Goal: Task Accomplishment & Management: Manage account settings

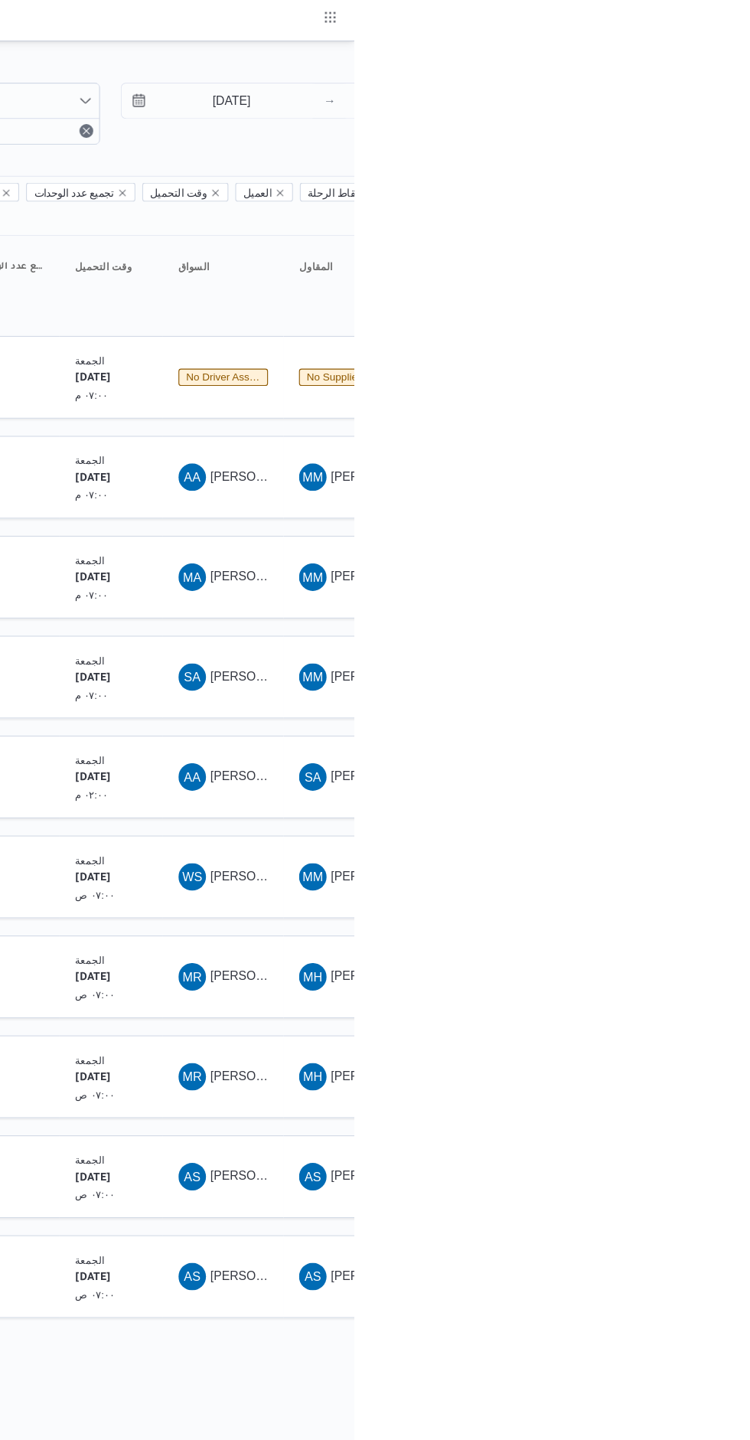
click at [750, 939] on div "MH [PERSON_NAME] [PERSON_NAME]" at bounding box center [741, 957] width 92 height 37
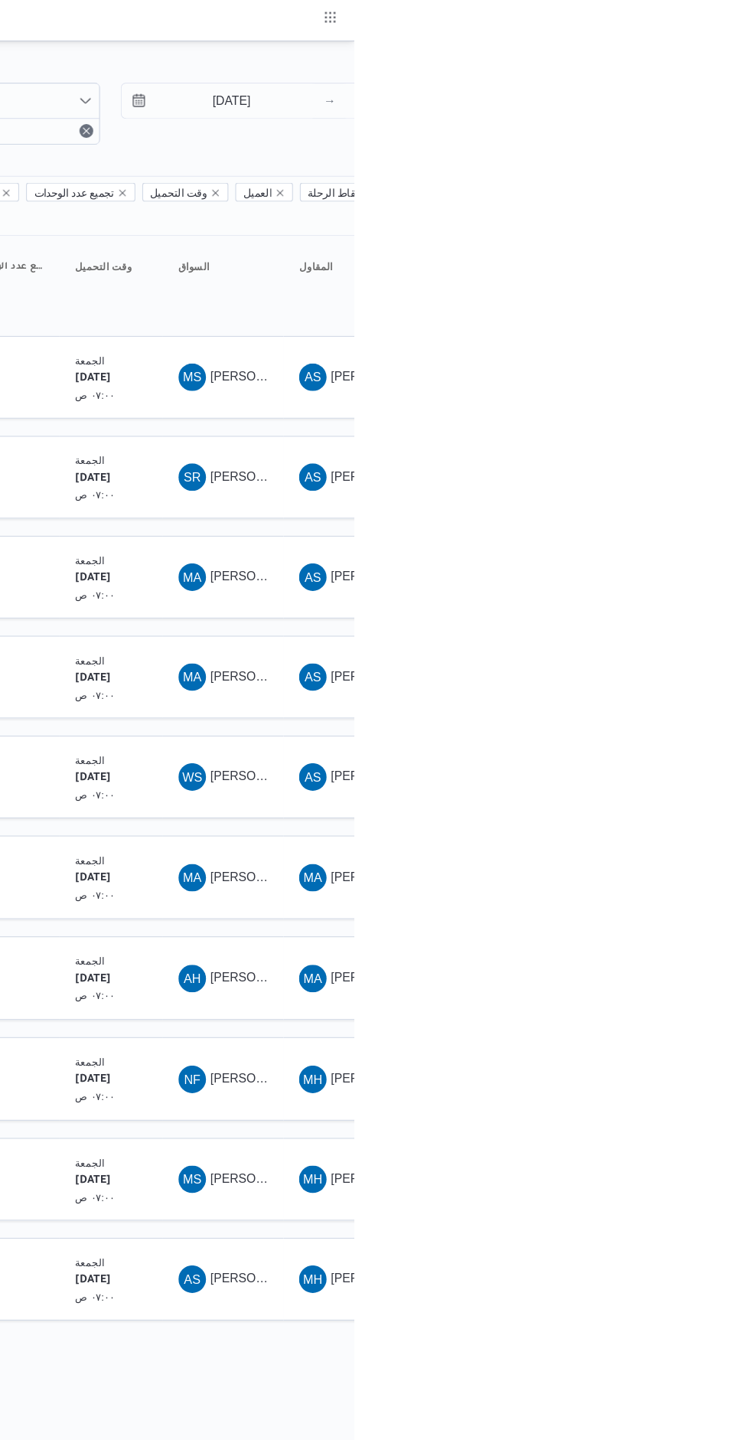
click at [659, 595] on span "[PERSON_NAME] [PERSON_NAME]" at bounding box center [712, 601] width 179 height 12
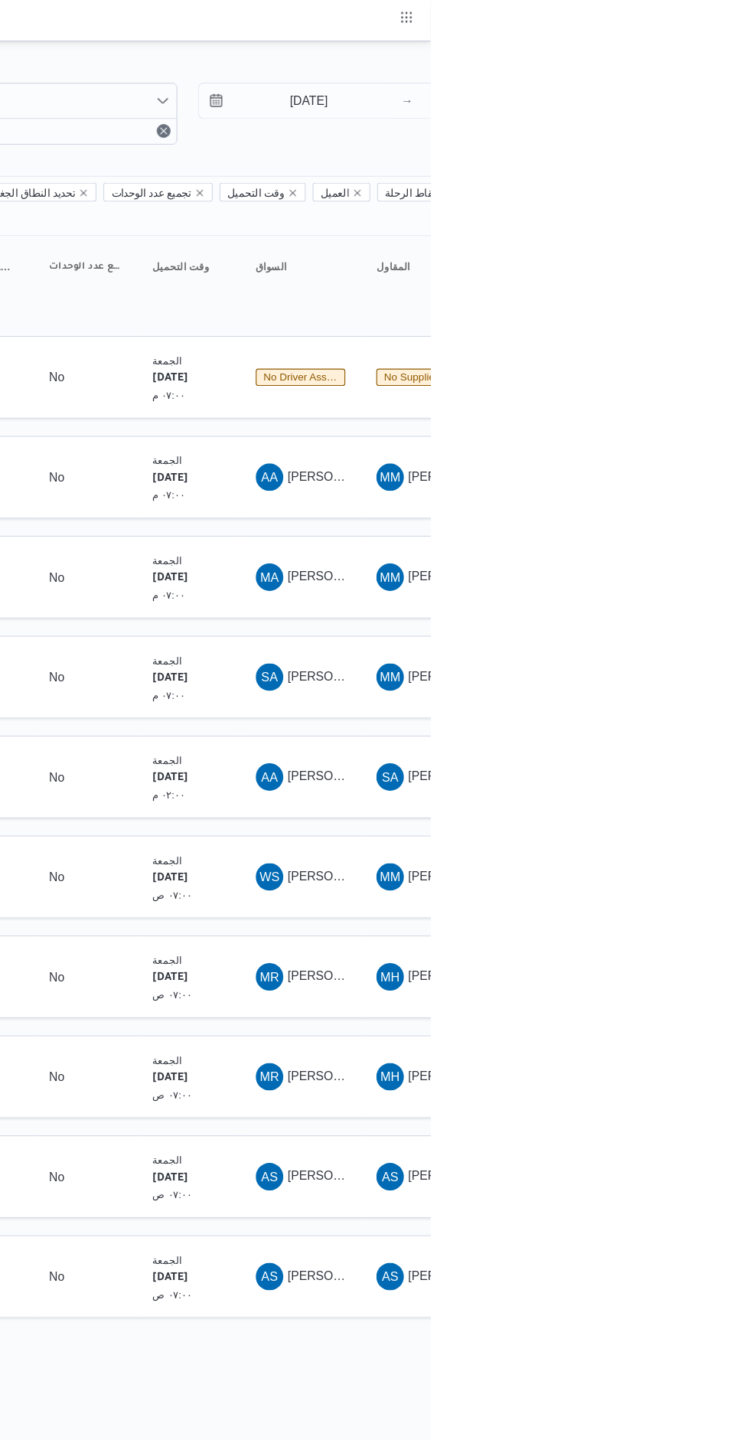
scroll to position [0, 24]
click at [659, 861] on span "[PERSON_NAME][DATE] [PERSON_NAME]" at bounding box center [729, 867] width 213 height 12
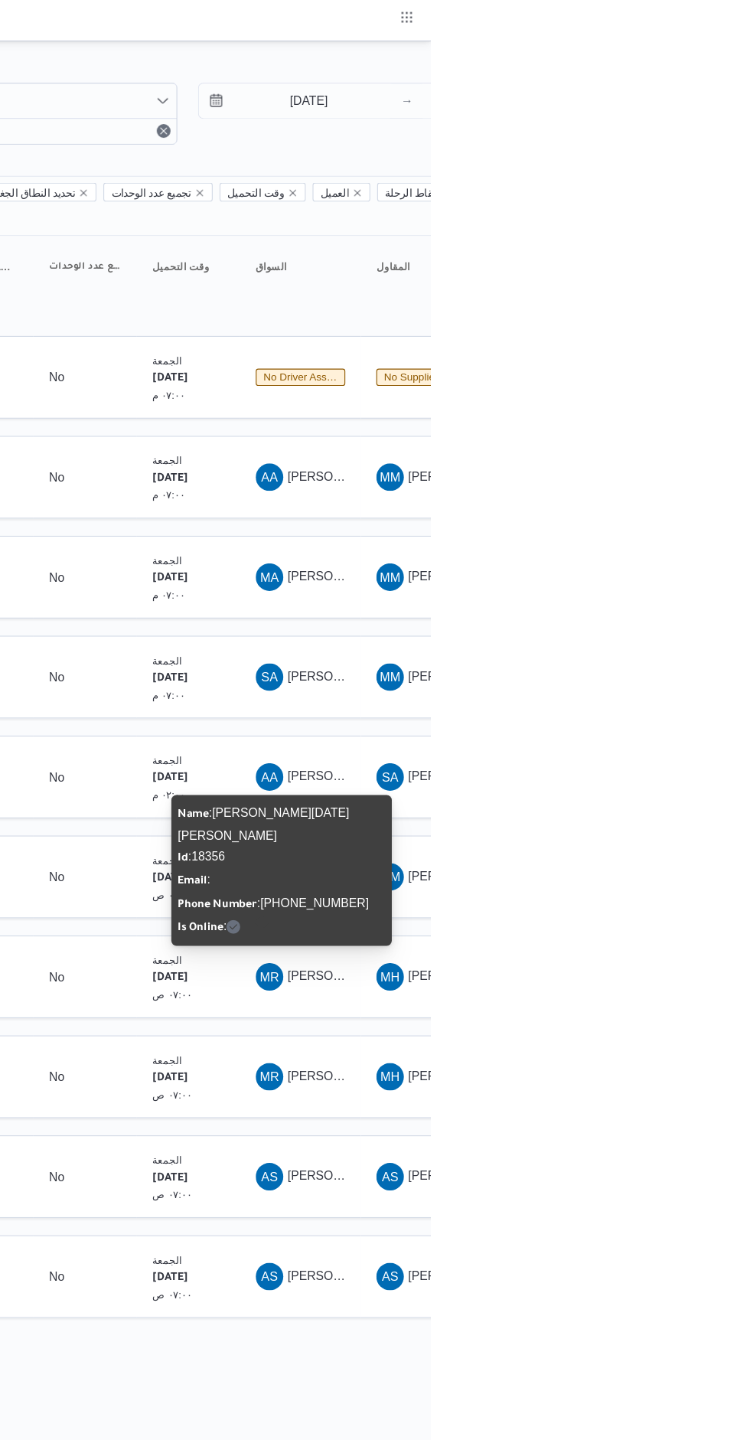
click at [660, 950] on span "[PERSON_NAME][DATE] [PERSON_NAME]" at bounding box center [729, 956] width 213 height 12
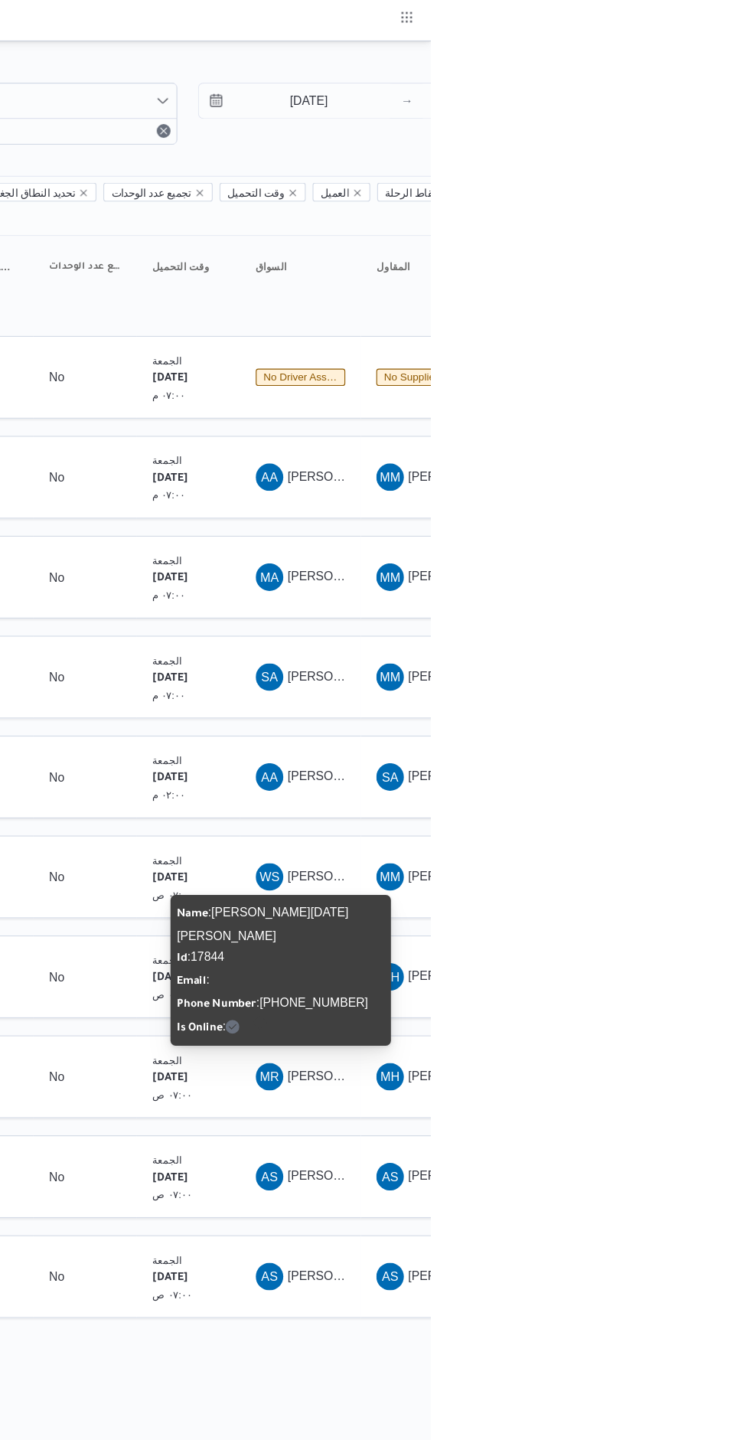
click at [659, 1039] on span "[PERSON_NAME]" at bounding box center [667, 1045] width 88 height 12
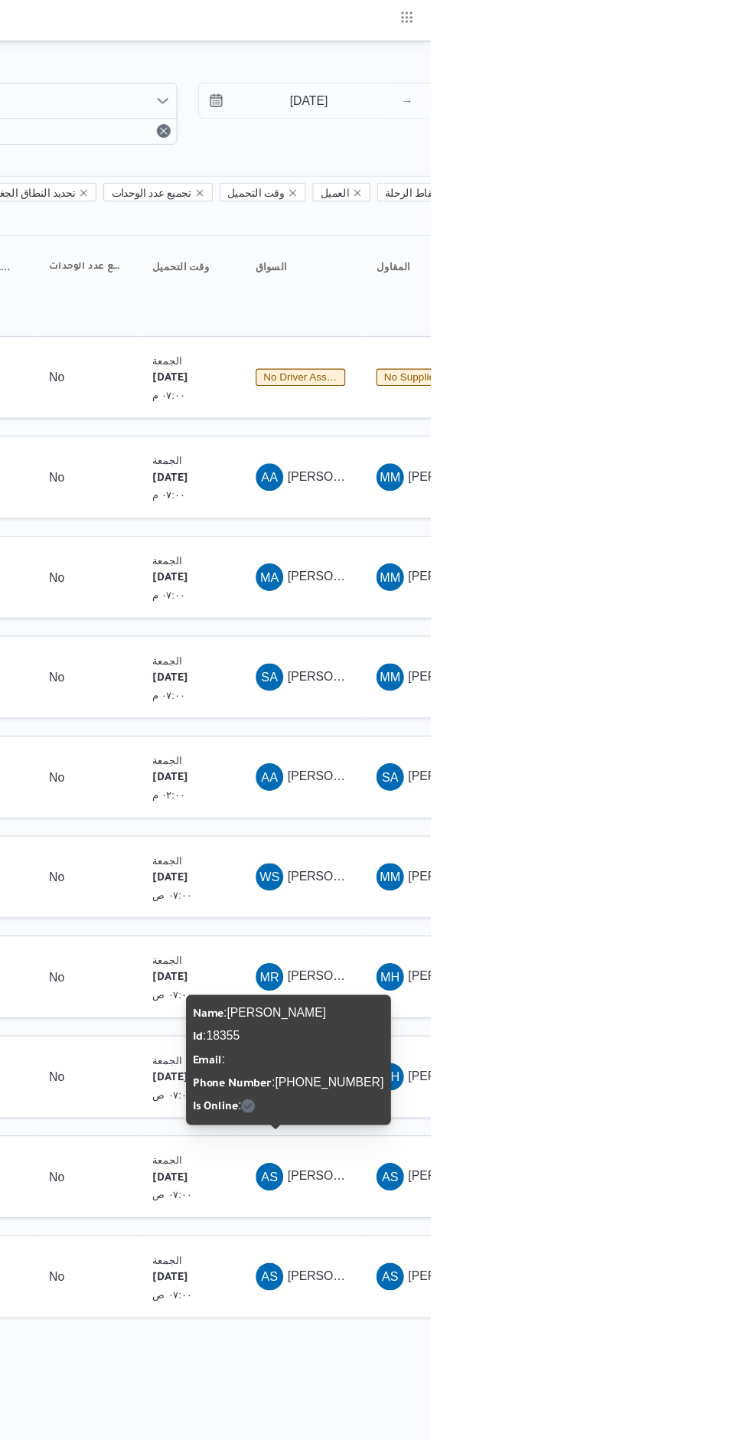
click at [655, 1128] on span "[PERSON_NAME] [PERSON_NAME]" at bounding box center [712, 1134] width 179 height 12
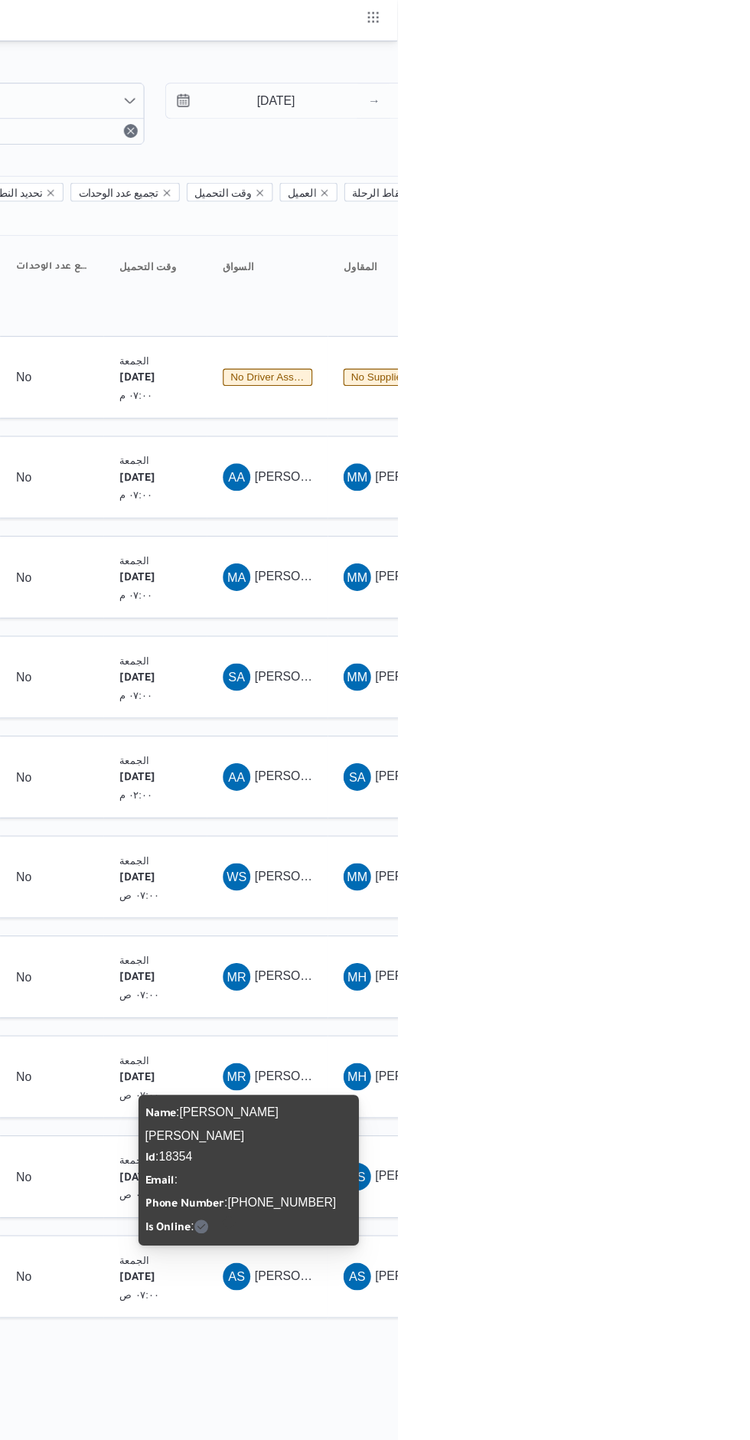
scroll to position [0, 25]
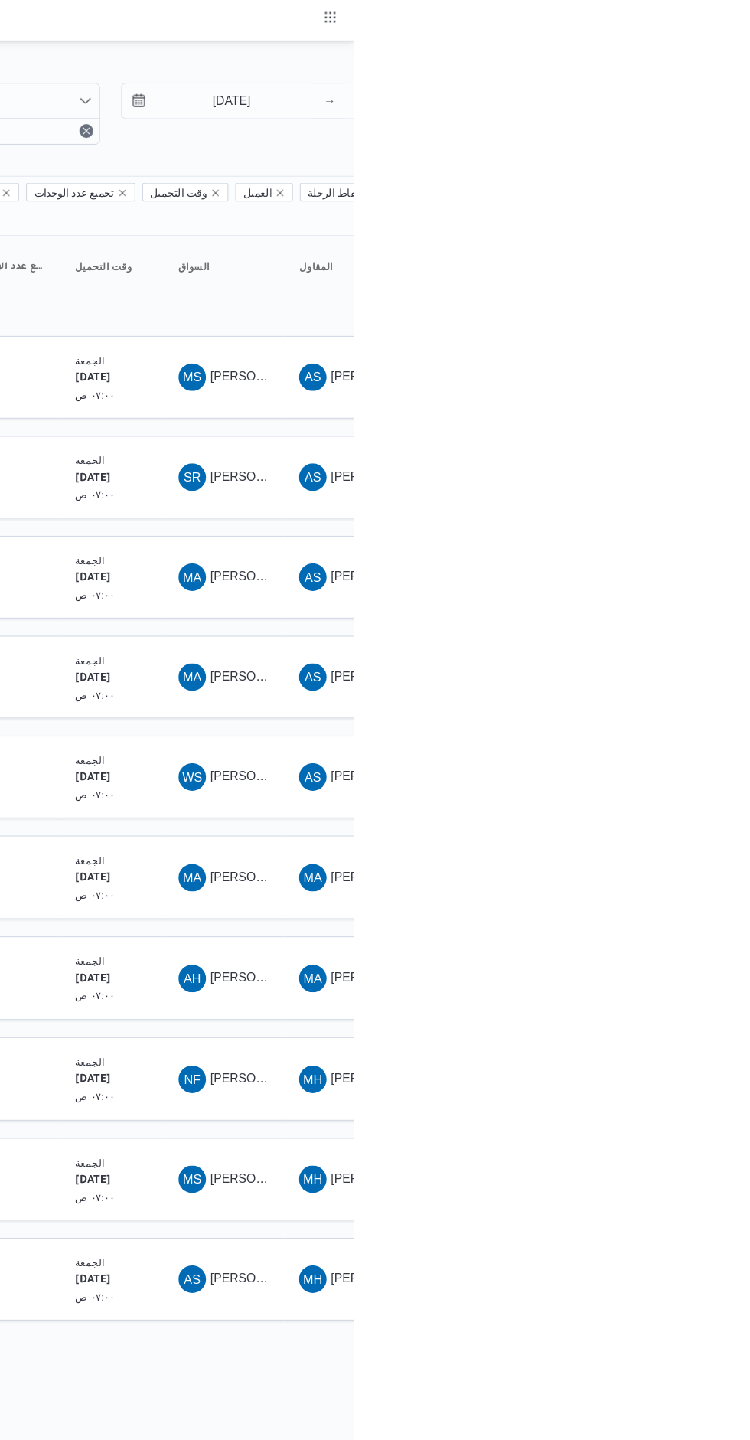
click at [642, 329] on span "[PERSON_NAME] الدين [PERSON_NAME]" at bounding box center [725, 335] width 205 height 12
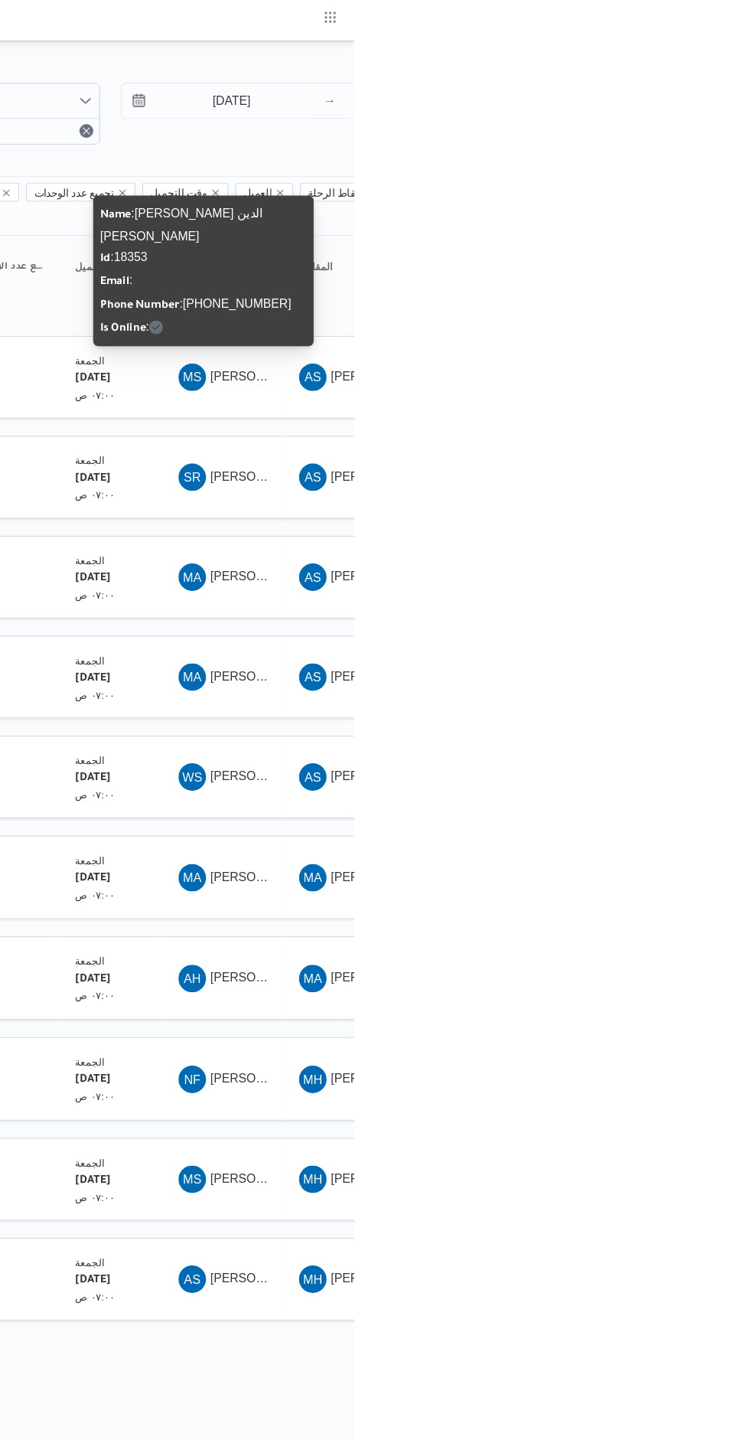
click at [642, 412] on span "SR [PERSON_NAME] [PERSON_NAME]" at bounding box center [634, 424] width 80 height 25
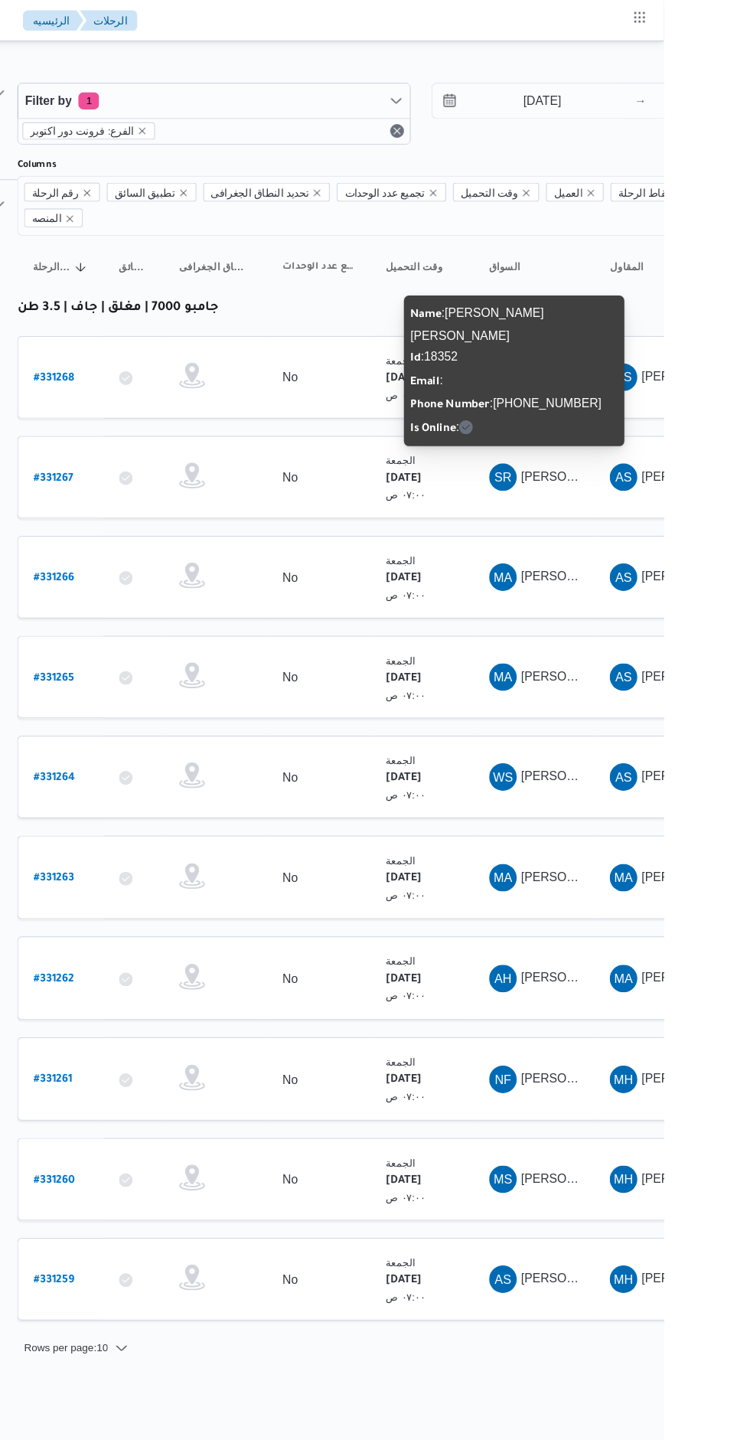
scroll to position [0, 24]
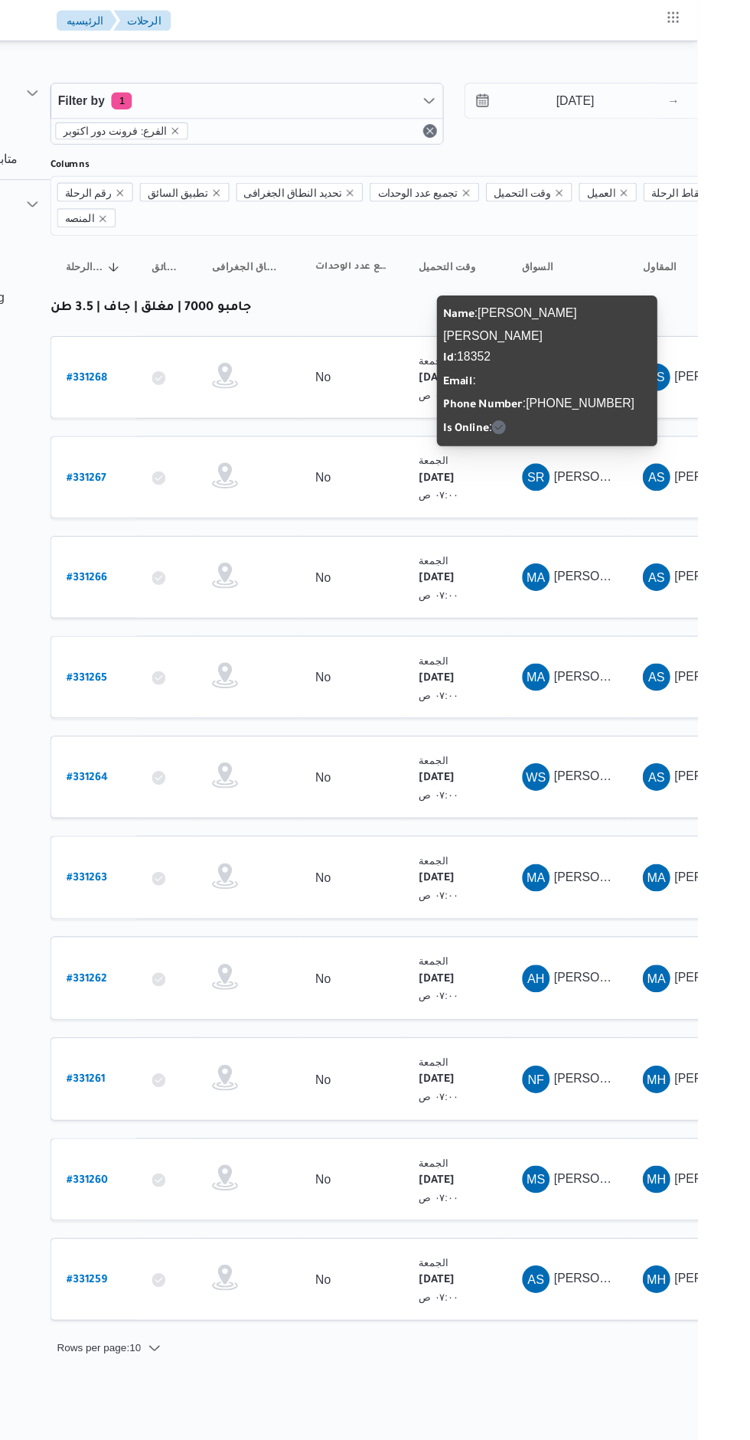
click at [224, 332] on b "# 331268" at bounding box center [208, 337] width 36 height 11
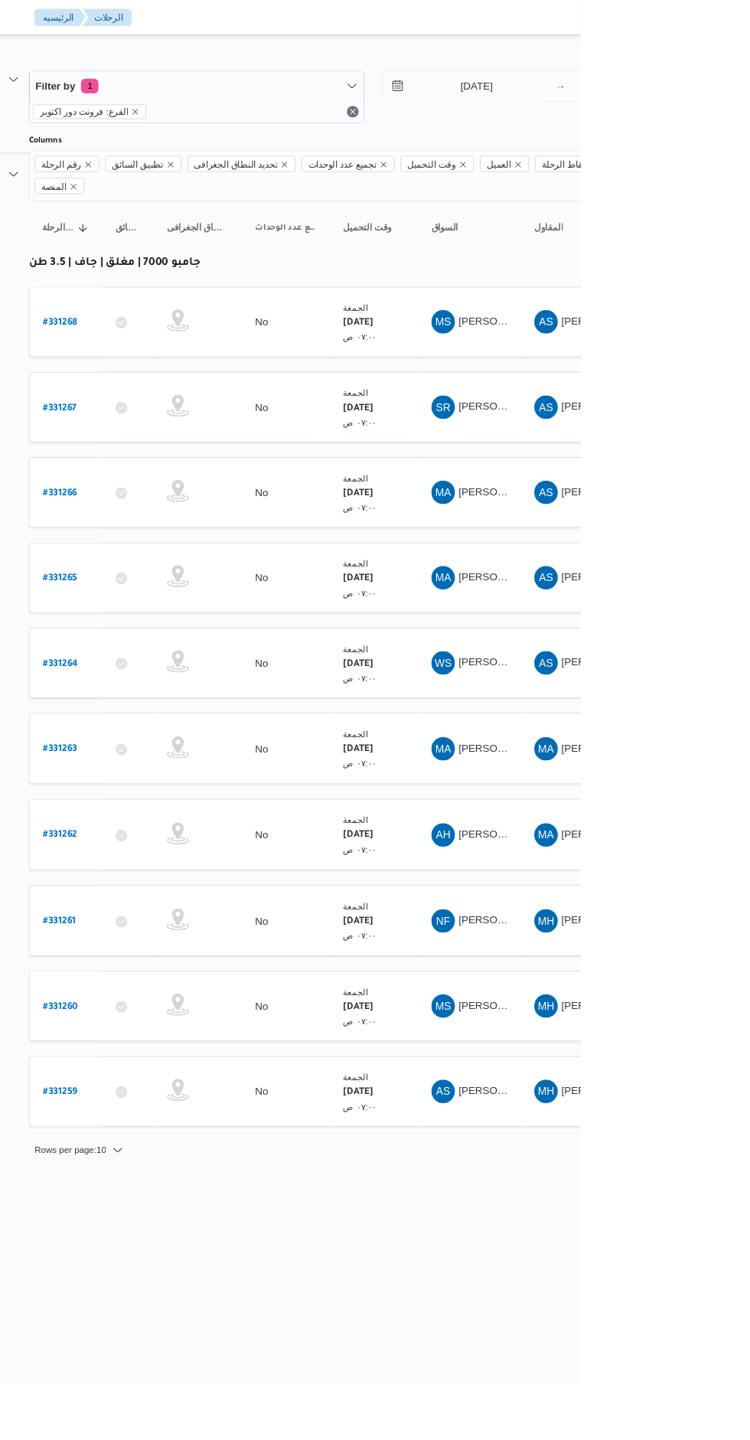
scroll to position [0, 24]
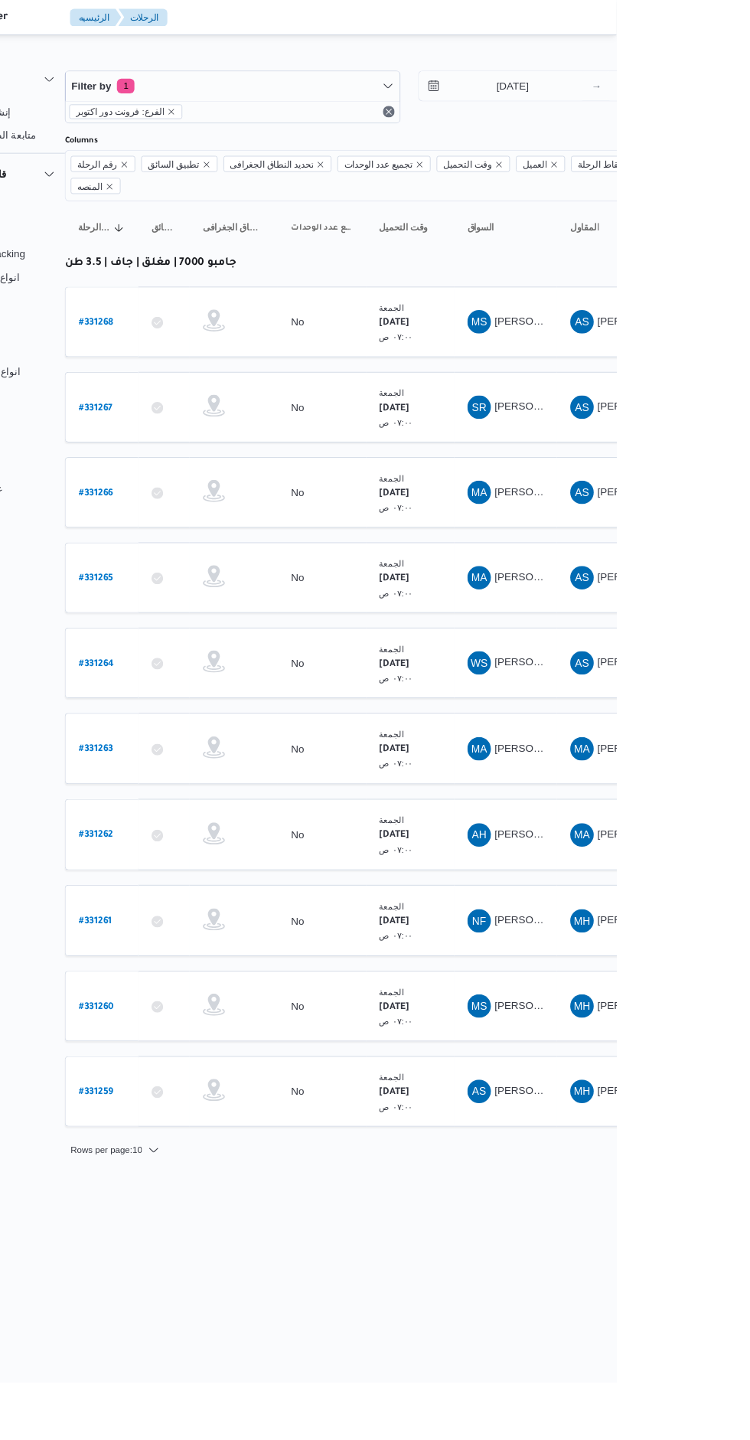
click at [220, 598] on b "# 331265" at bounding box center [208, 603] width 36 height 11
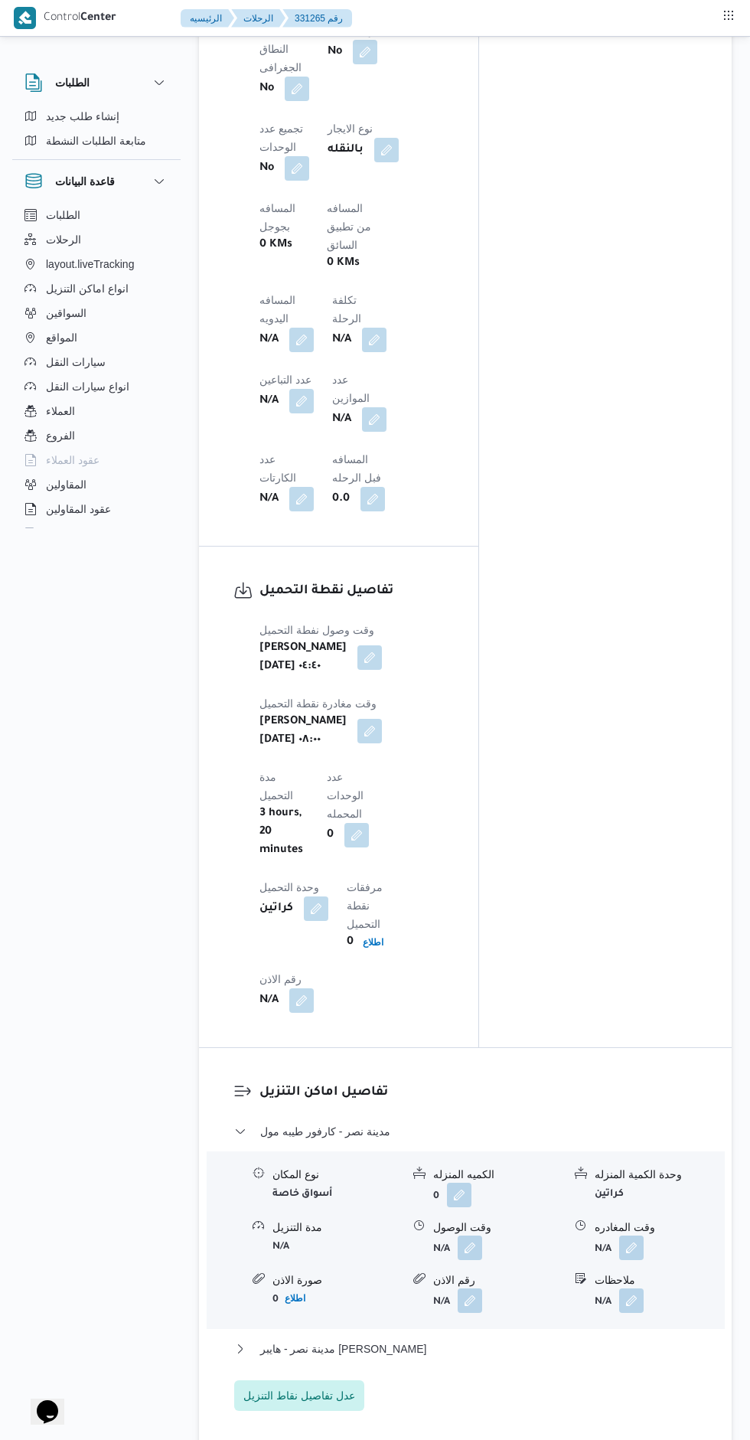
scroll to position [1172, 0]
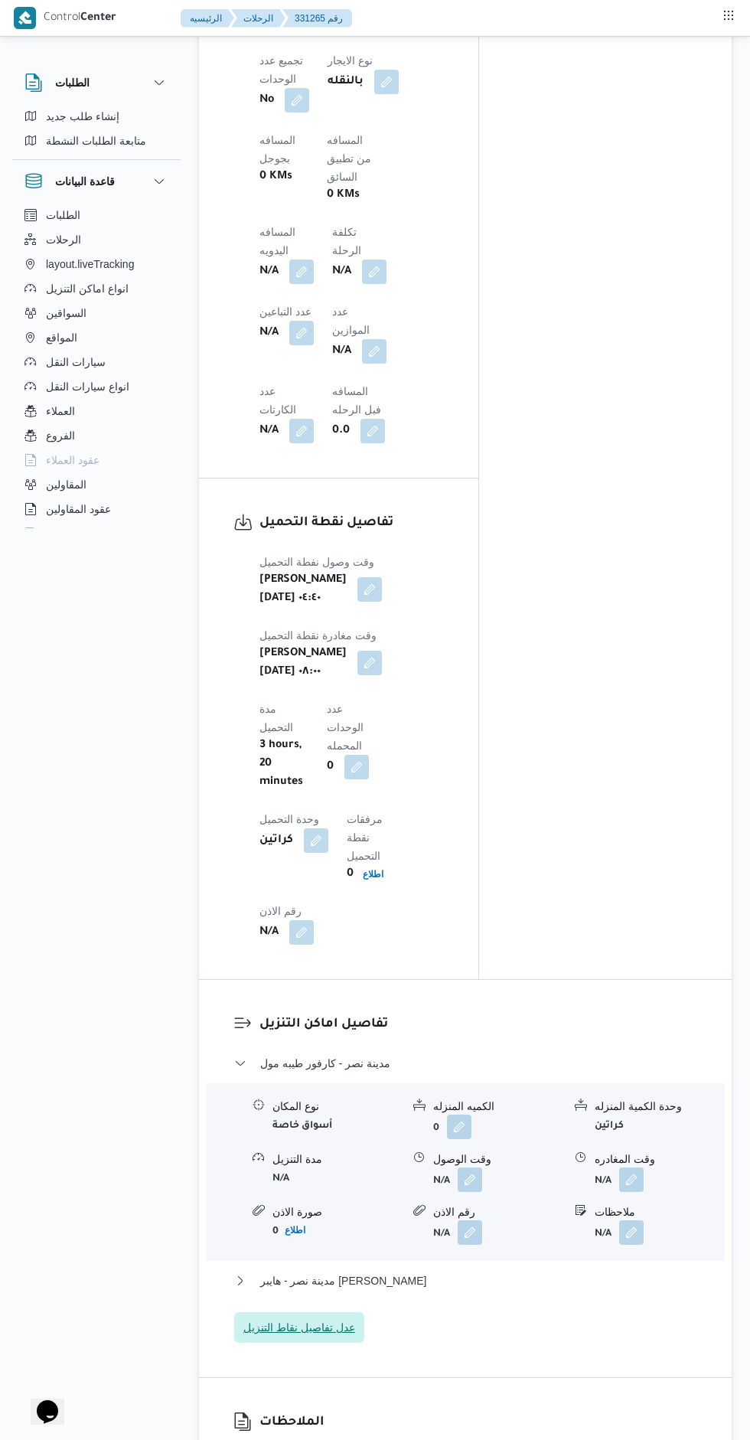
click at [328, 1312] on span "عدل تفاصيل نقاط التنزيل" at bounding box center [299, 1327] width 130 height 31
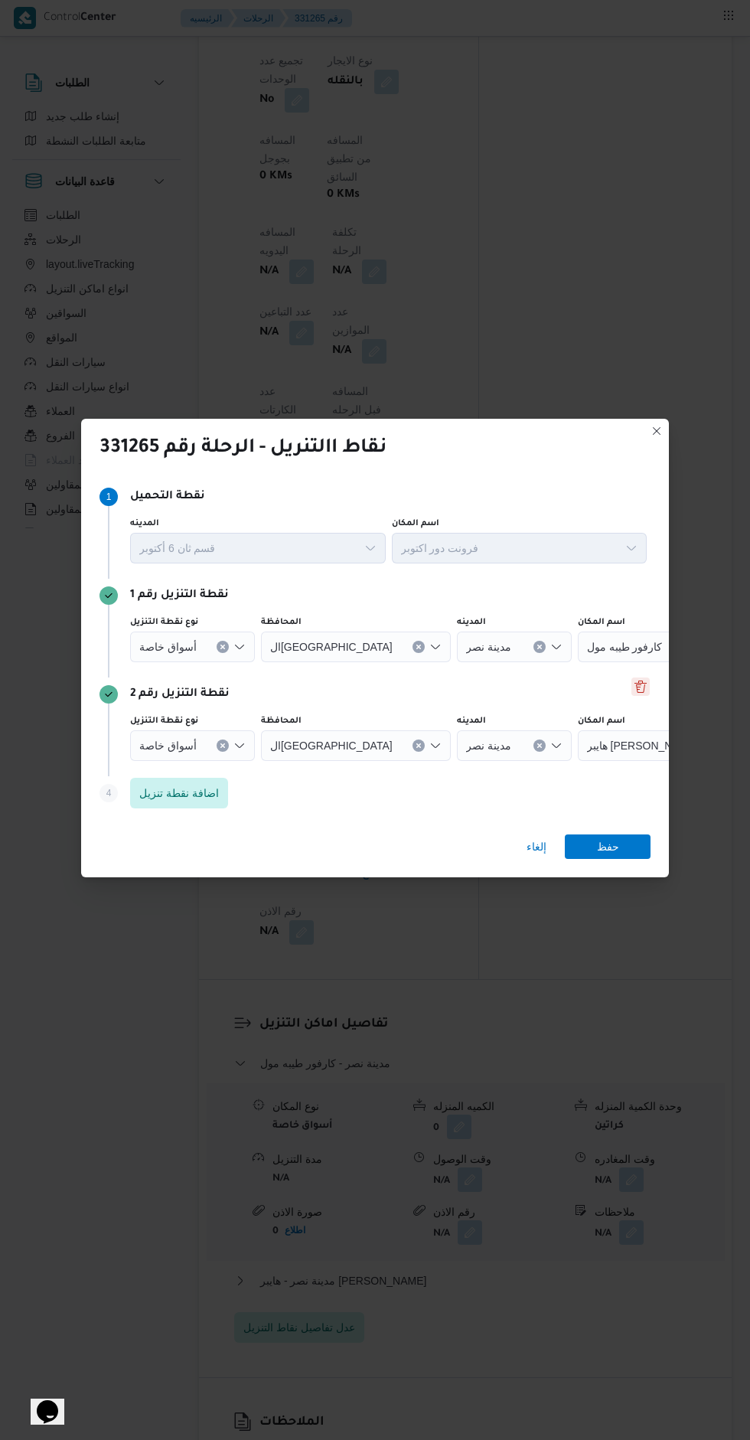
click at [641, 680] on button "Delete" at bounding box center [641, 687] width 18 height 18
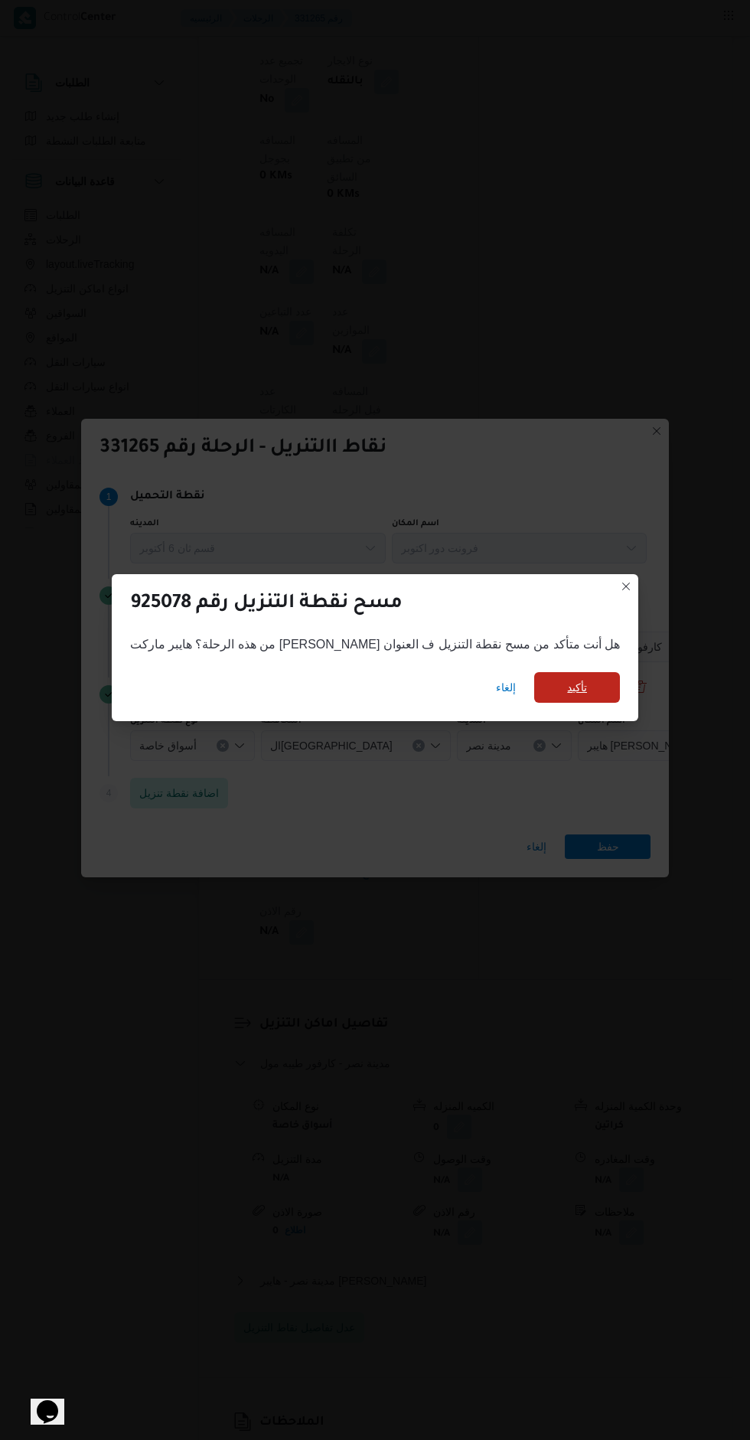
click at [546, 691] on span "تأكيد" at bounding box center [577, 687] width 86 height 31
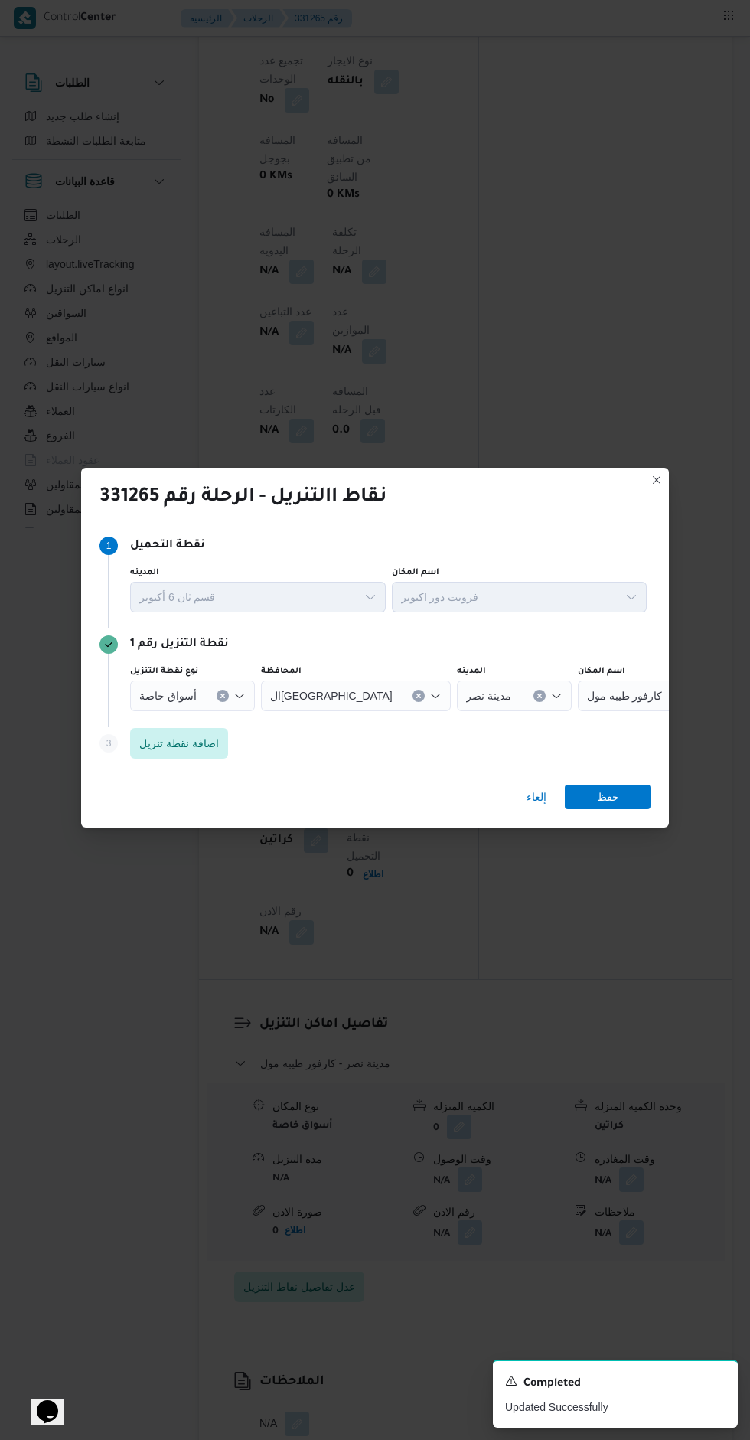
click at [417, 695] on icon "Clear input" at bounding box center [419, 697] width 4 height 4
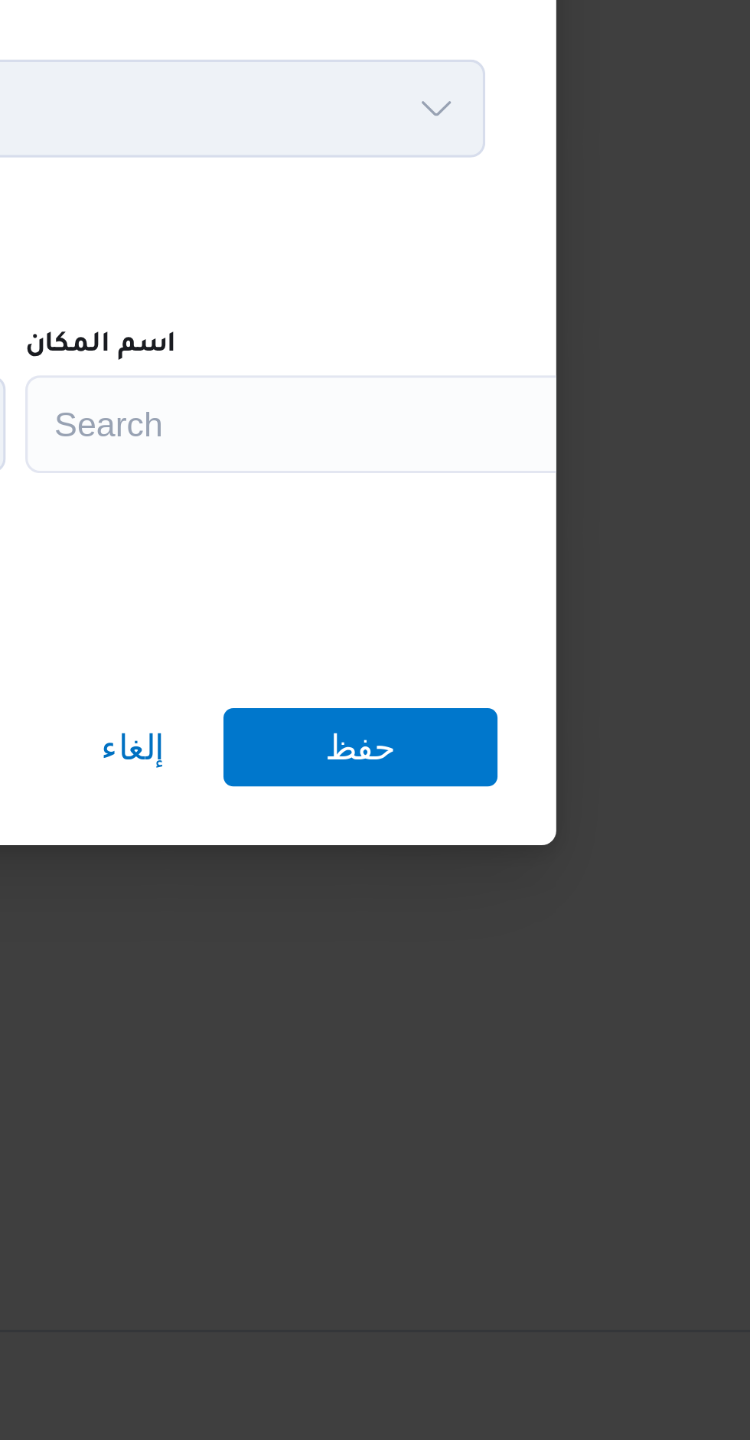
click at [583, 683] on div "Search" at bounding box center [598, 696] width 191 height 31
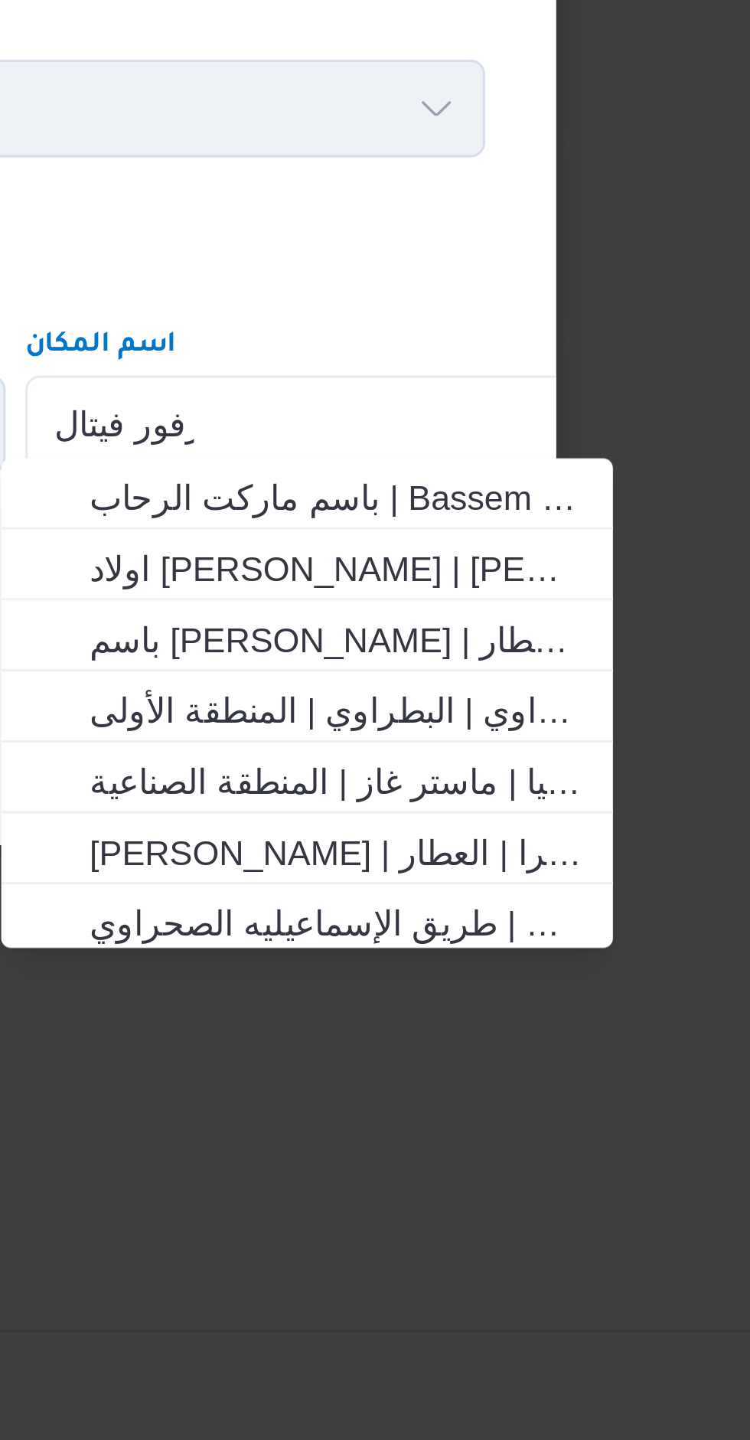
scroll to position [0, 0]
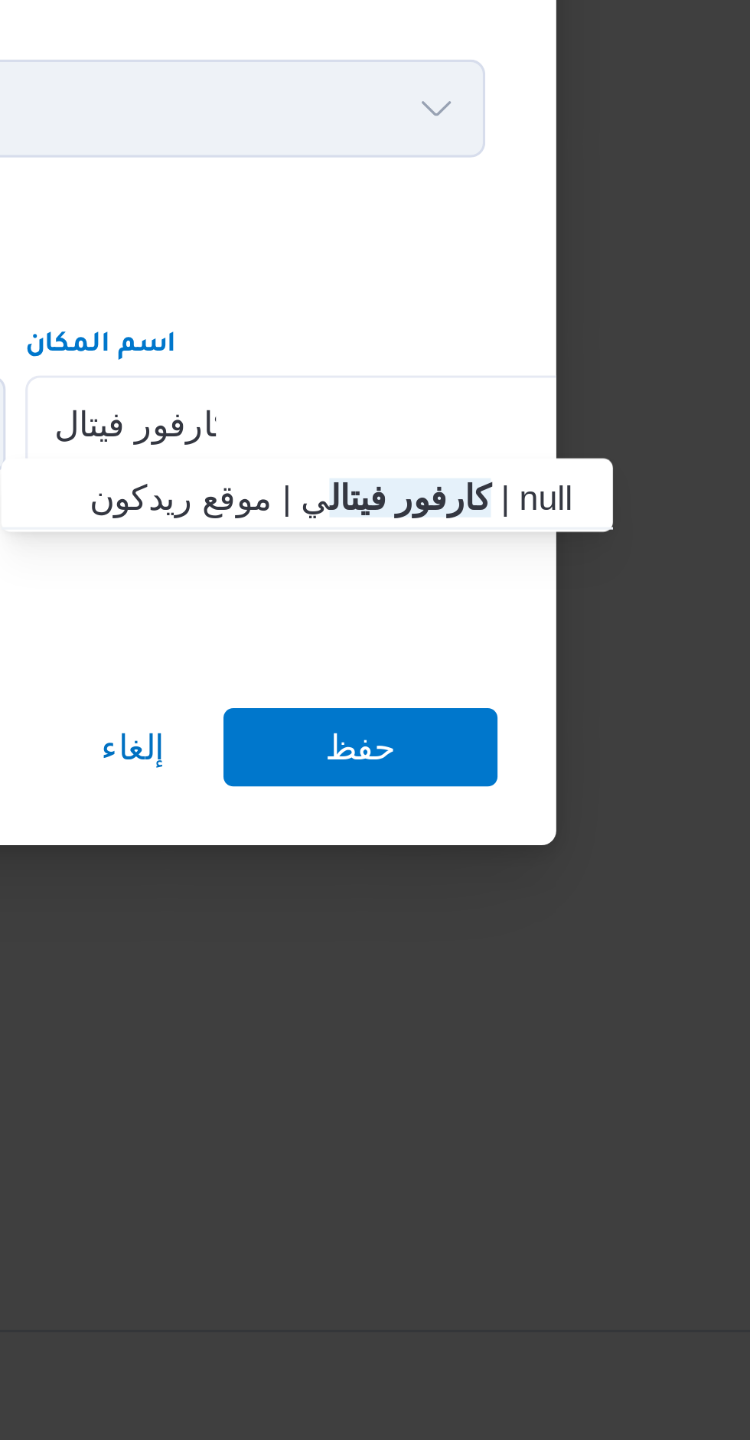
type input "كارفور فيتال"
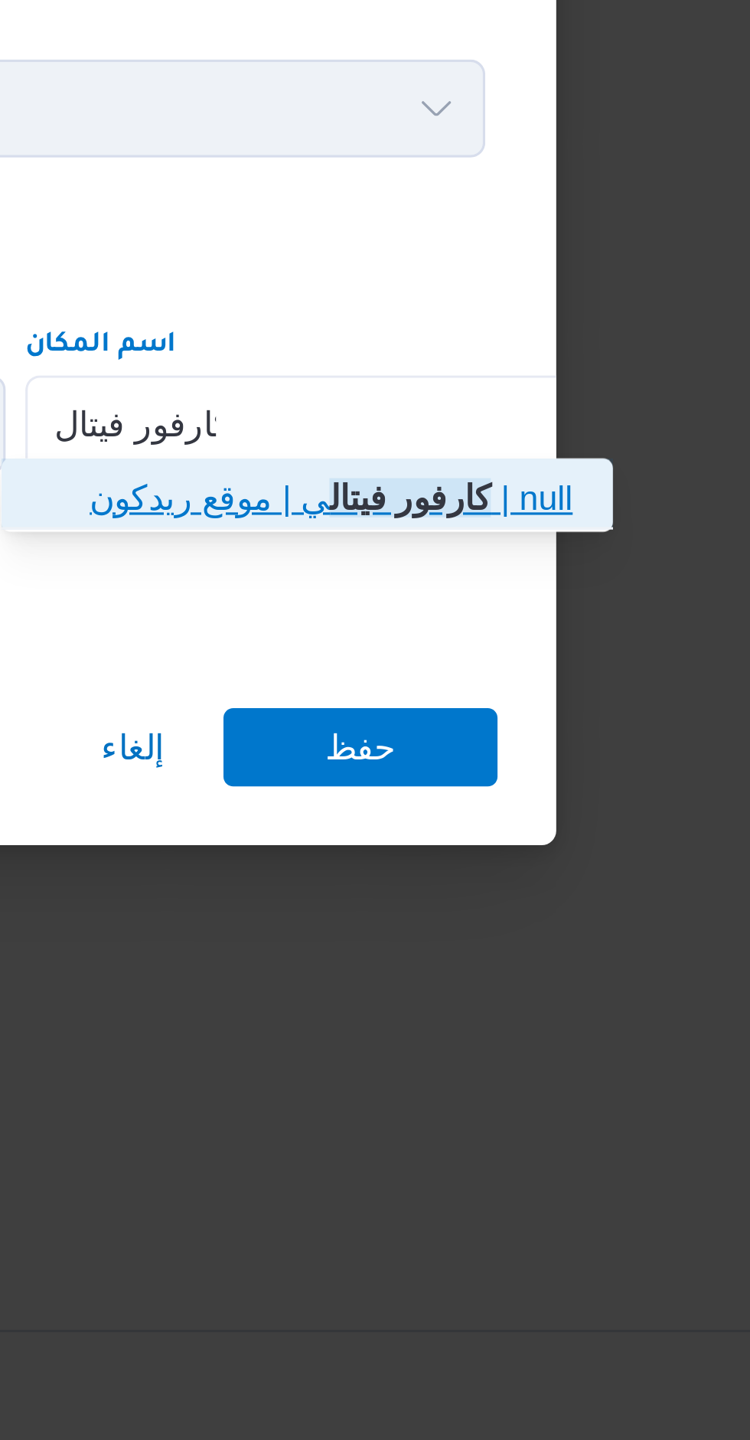
click at [555, 721] on span "كارفور فيتال ي | موقع ريدكون | null" at bounding box center [600, 719] width 155 height 18
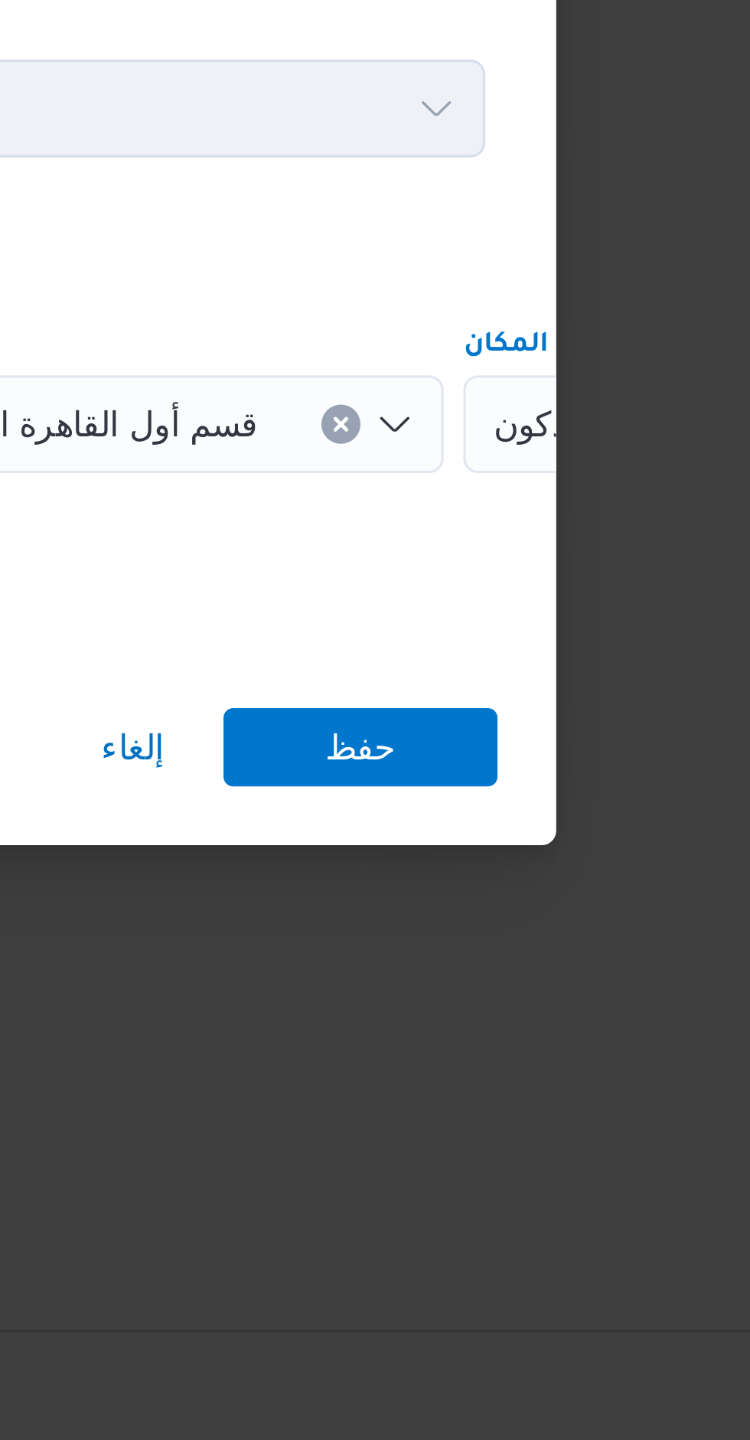
scroll to position [0, 65]
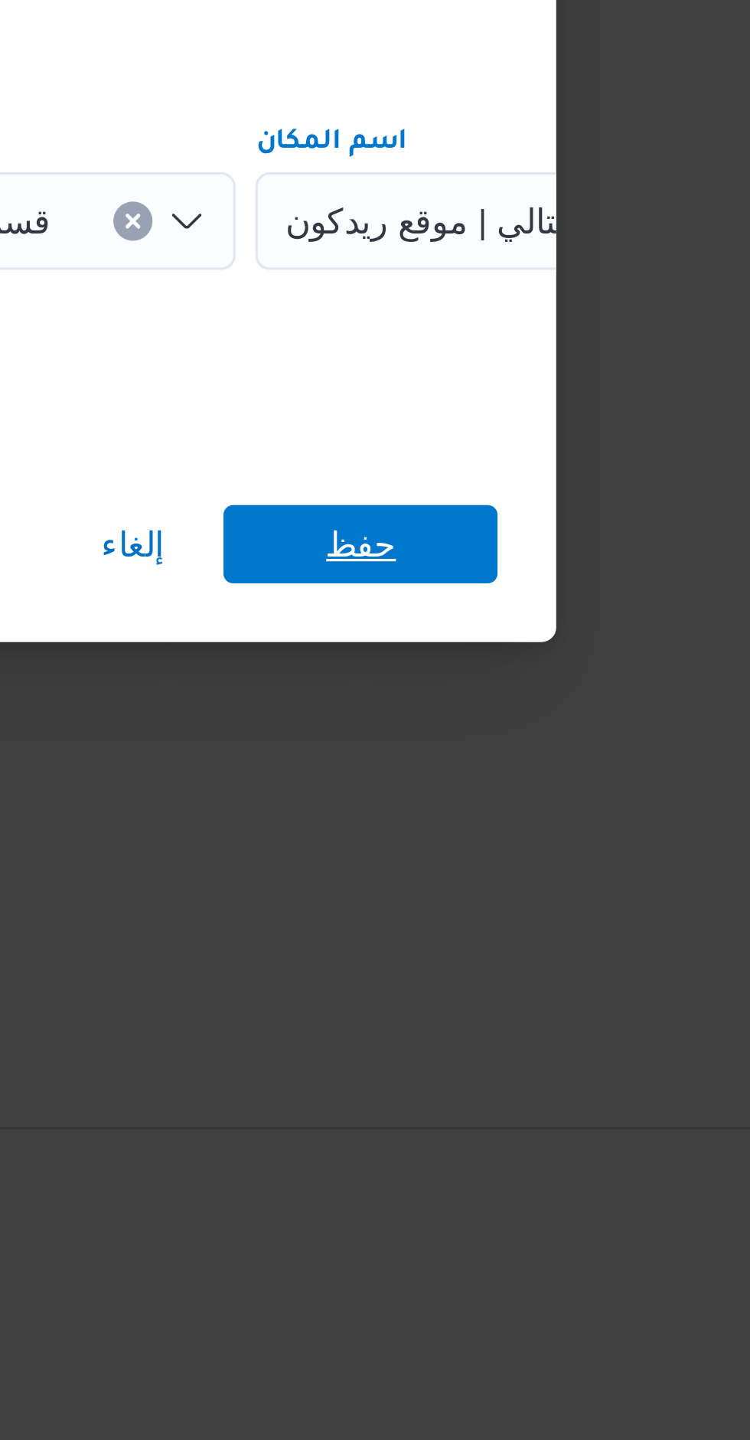
click at [603, 796] on span "حفظ" at bounding box center [608, 797] width 22 height 25
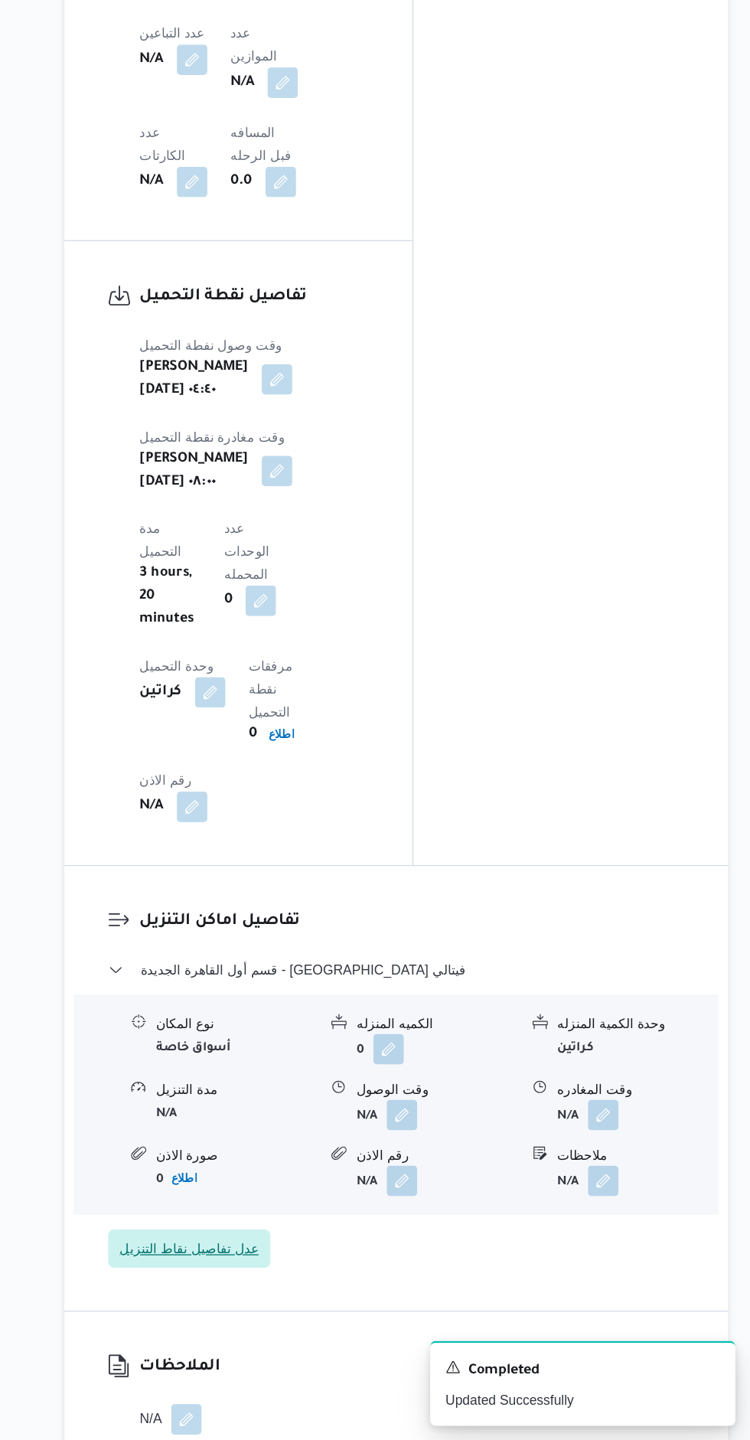
scroll to position [1177, 0]
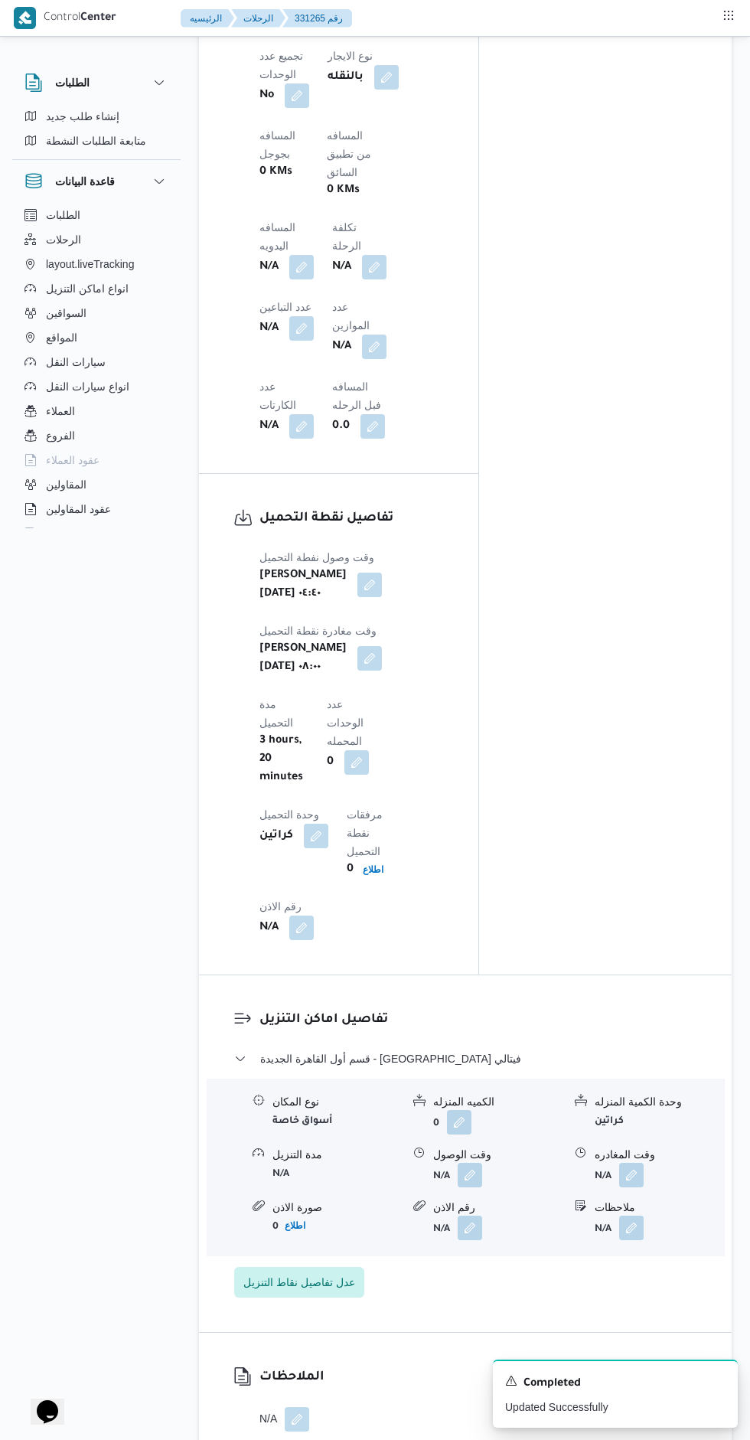
click at [469, 1163] on button "button" at bounding box center [470, 1175] width 25 height 25
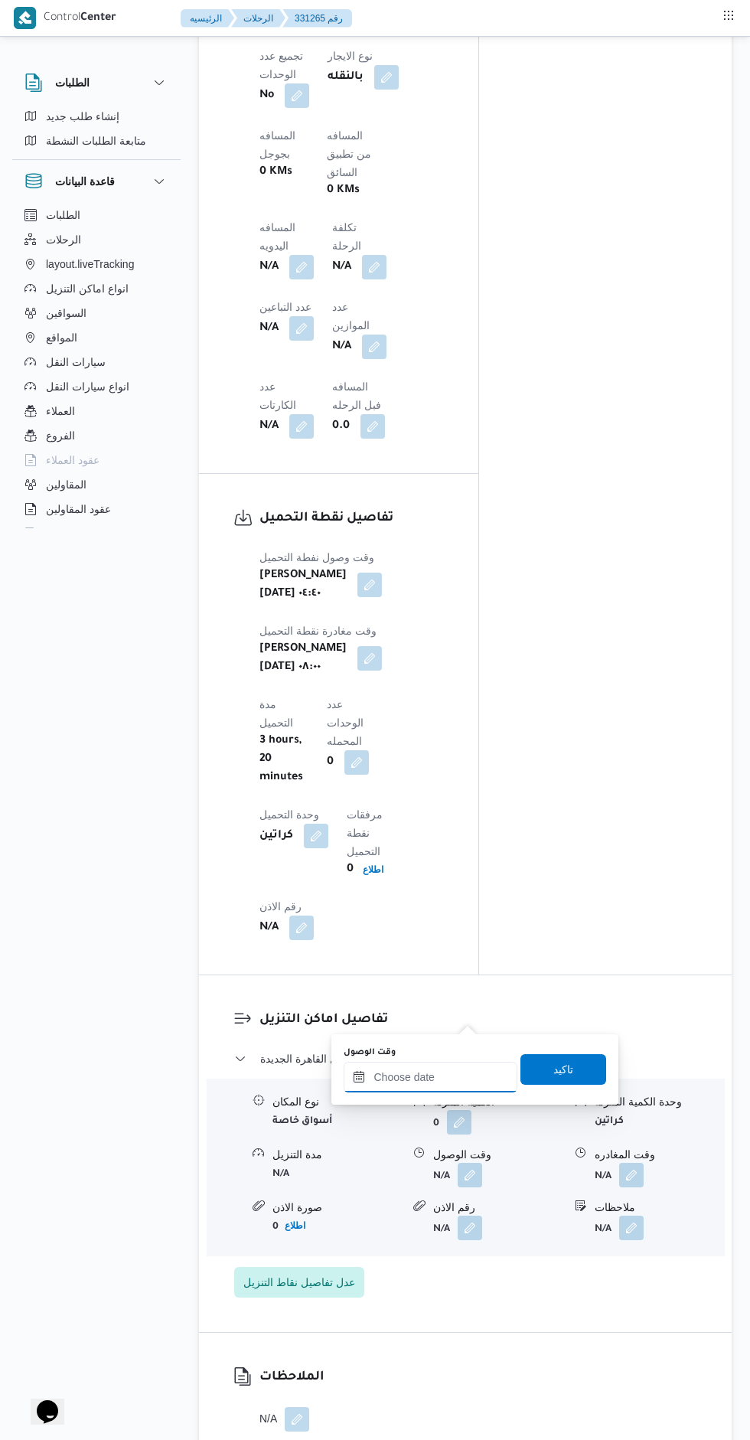
click at [429, 1080] on input "وقت الوصول" at bounding box center [431, 1077] width 174 height 31
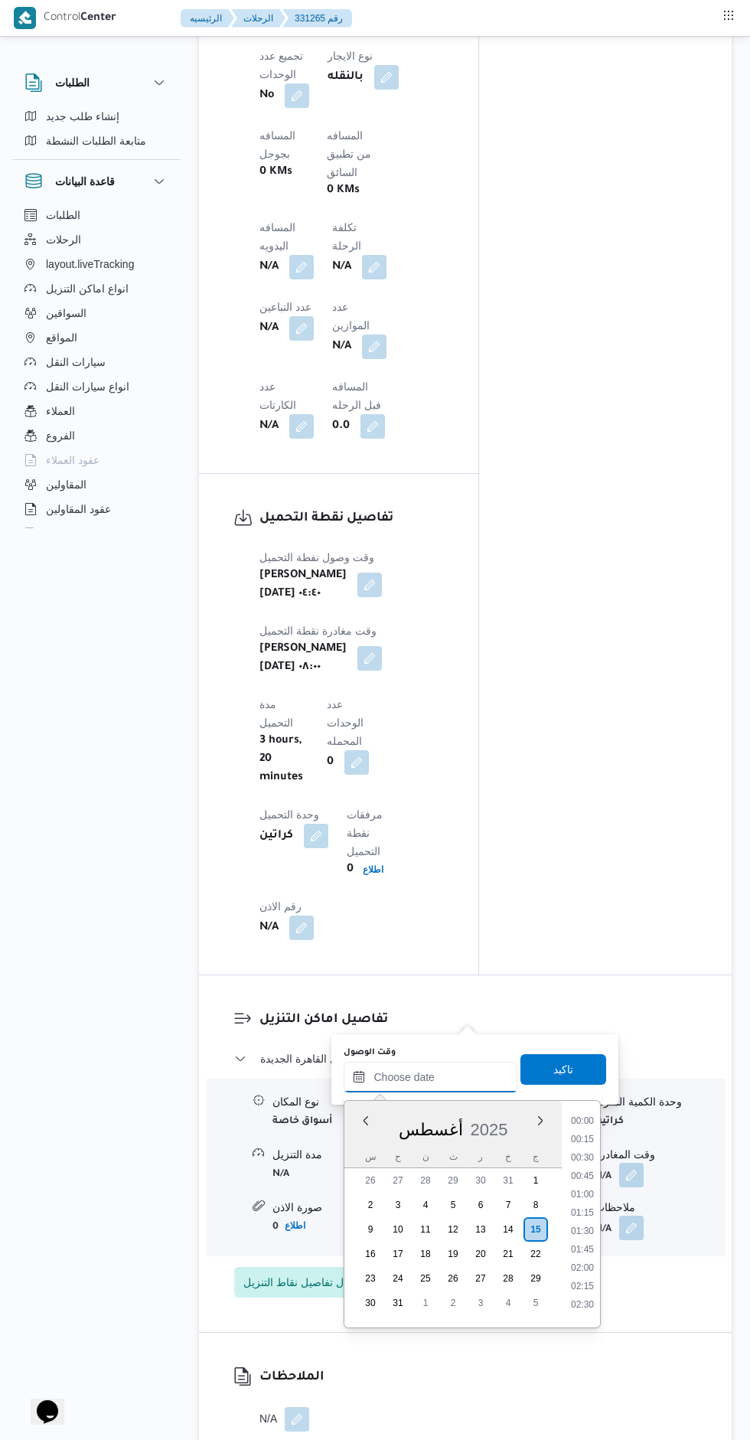
scroll to position [0, 0]
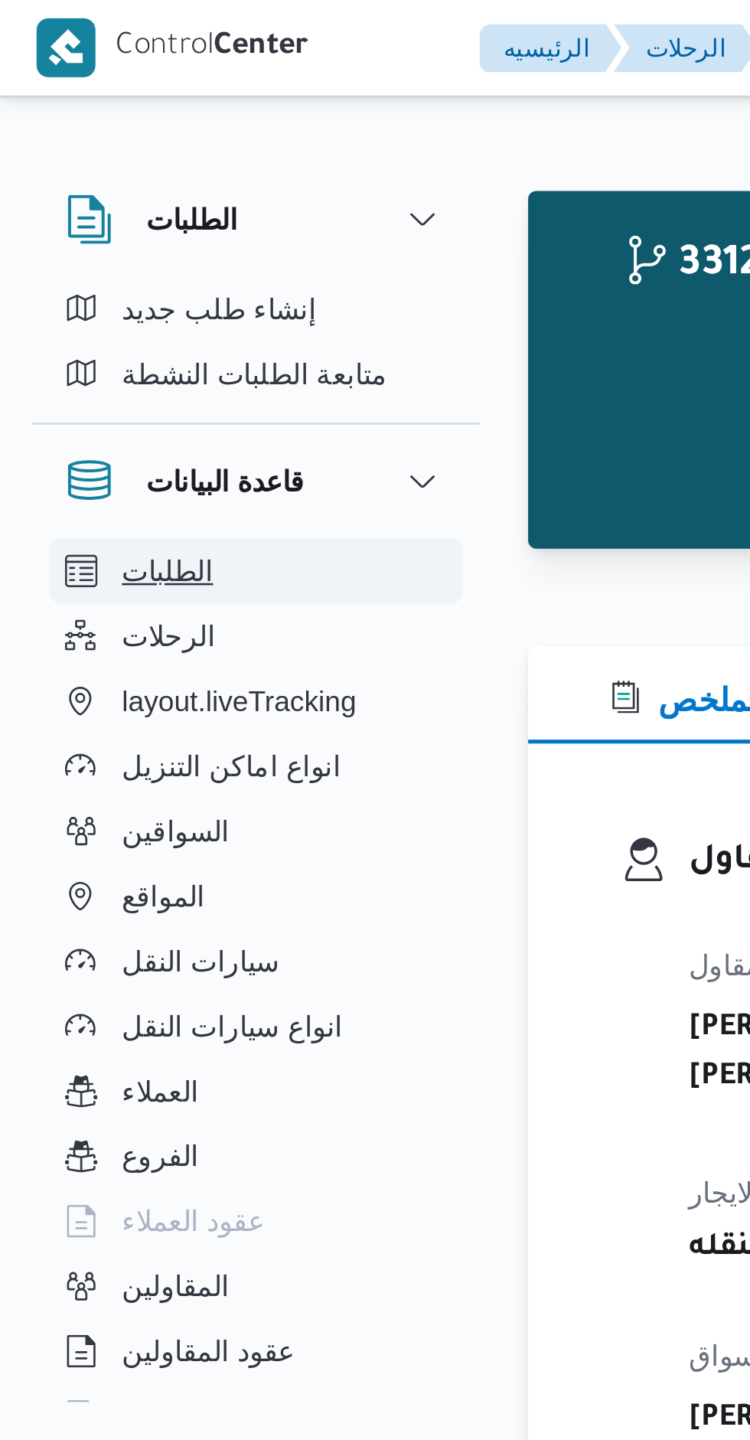
click at [129, 204] on button "الطلبات" at bounding box center [96, 215] width 156 height 25
